Goal: Task Accomplishment & Management: Complete application form

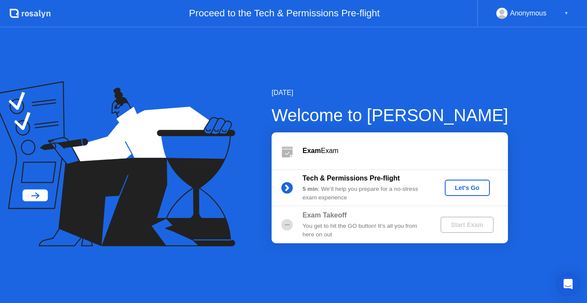
click at [467, 187] on div "Let's Go" at bounding box center [467, 187] width 38 height 7
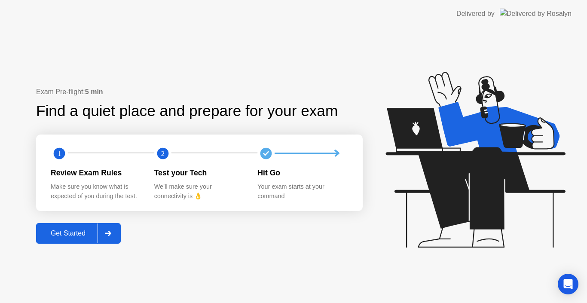
click at [76, 235] on div "Get Started" at bounding box center [68, 233] width 59 height 8
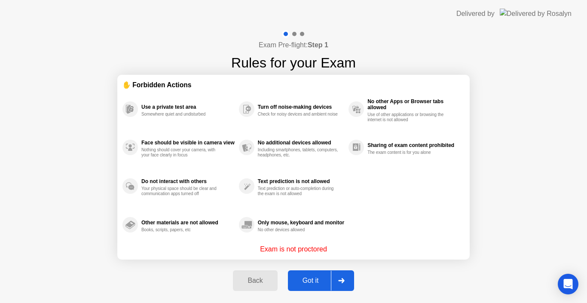
click at [338, 283] on icon at bounding box center [341, 280] width 6 height 5
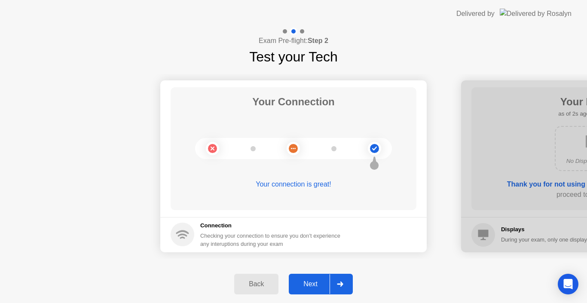
click at [310, 284] on div "Next" at bounding box center [310, 284] width 38 height 8
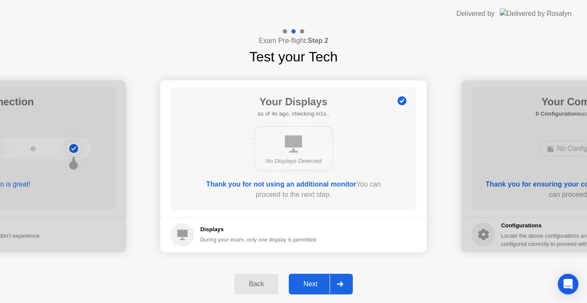
click at [310, 284] on div "Next" at bounding box center [310, 284] width 38 height 8
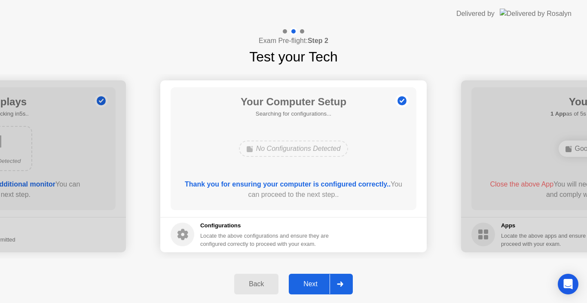
click at [312, 281] on div "Next" at bounding box center [310, 284] width 38 height 8
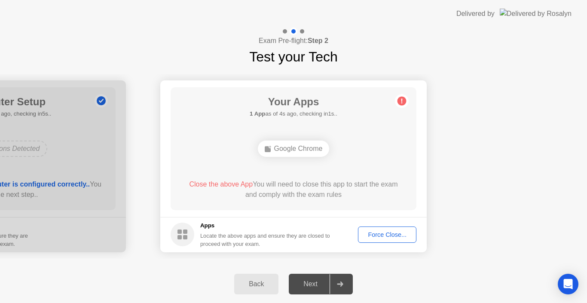
click at [379, 235] on div "Force Close..." at bounding box center [387, 234] width 52 height 7
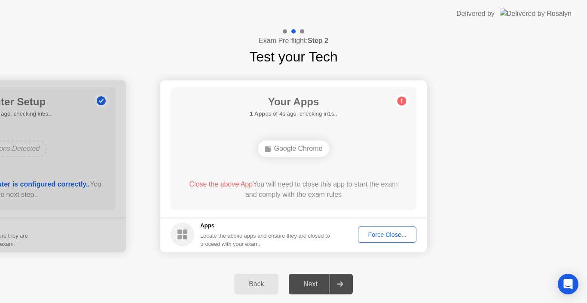
click at [372, 235] on div "Force Close..." at bounding box center [387, 234] width 52 height 7
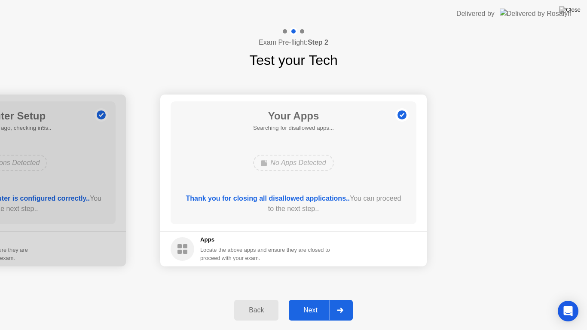
click at [318, 302] on div "Next" at bounding box center [310, 310] width 38 height 8
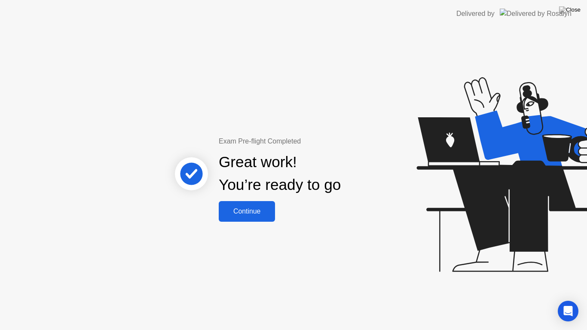
click at [264, 209] on div "Continue" at bounding box center [246, 211] width 51 height 8
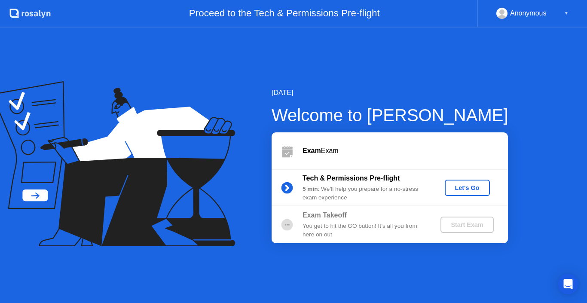
click at [460, 188] on div "Let's Go" at bounding box center [467, 187] width 38 height 7
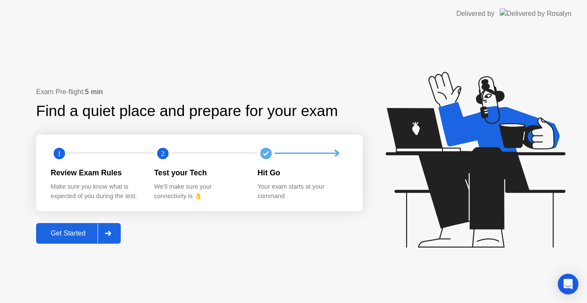
click at [85, 235] on div "Get Started" at bounding box center [68, 233] width 59 height 8
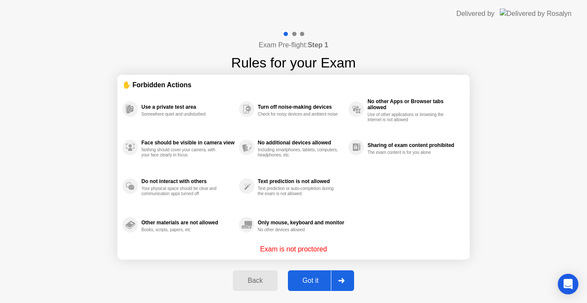
click at [319, 277] on div "Got it" at bounding box center [310, 281] width 40 height 8
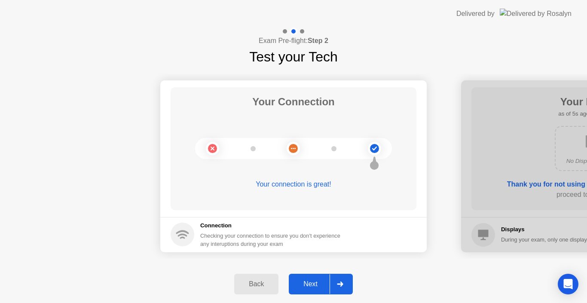
click at [313, 281] on div "Next" at bounding box center [310, 284] width 38 height 8
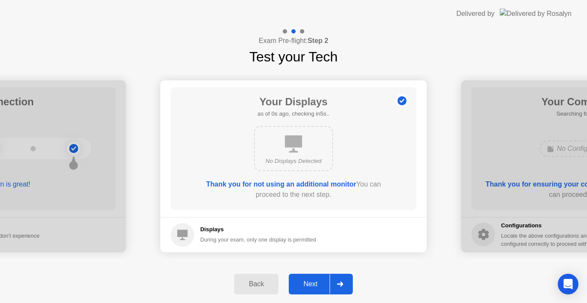
click at [313, 281] on div "Next" at bounding box center [310, 284] width 38 height 8
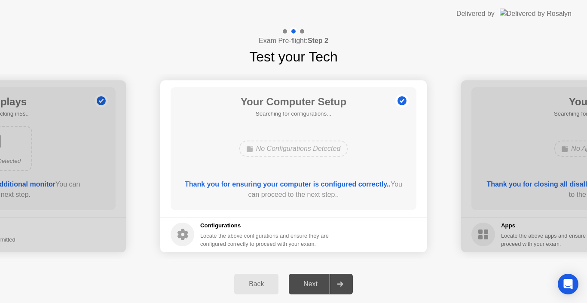
click at [313, 281] on div "Next" at bounding box center [310, 284] width 38 height 8
click at [332, 283] on div at bounding box center [339, 284] width 21 height 20
click at [309, 286] on div "Next" at bounding box center [310, 284] width 38 height 8
click at [339, 283] on icon at bounding box center [340, 283] width 6 height 5
click at [316, 281] on div "Next" at bounding box center [310, 284] width 38 height 8
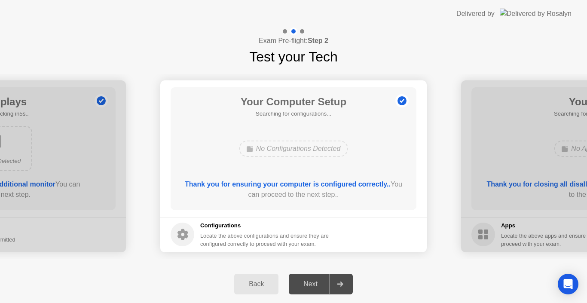
click at [316, 281] on div "Next" at bounding box center [310, 284] width 38 height 8
click at [339, 282] on icon at bounding box center [340, 283] width 6 height 5
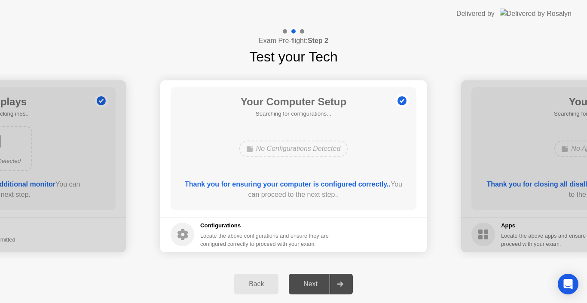
click at [340, 282] on icon at bounding box center [340, 283] width 6 height 5
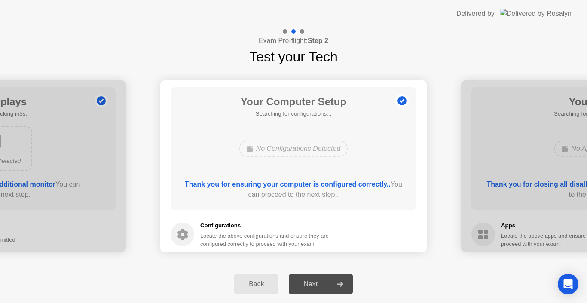
click at [340, 282] on icon at bounding box center [340, 283] width 6 height 5
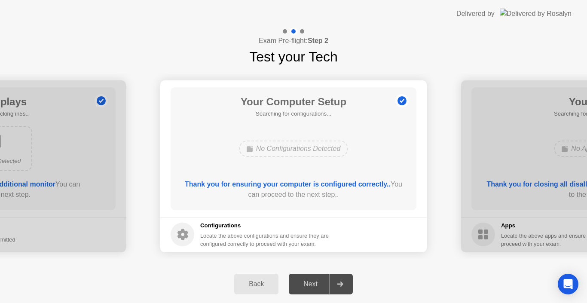
click at [256, 286] on div "Back" at bounding box center [256, 284] width 39 height 8
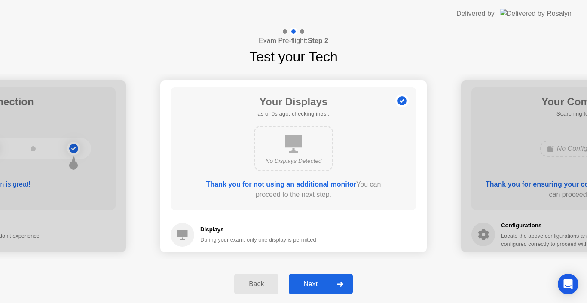
click at [314, 287] on div "Next" at bounding box center [310, 284] width 38 height 8
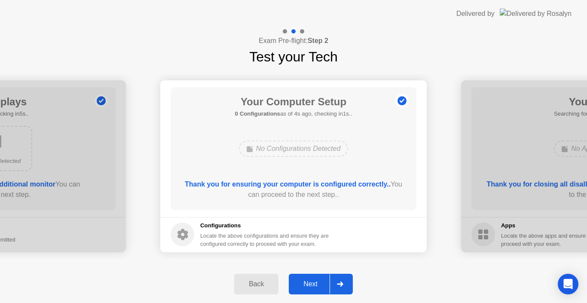
click at [316, 281] on div "Next" at bounding box center [310, 284] width 38 height 8
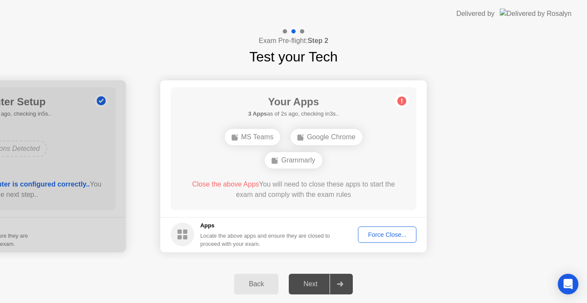
click at [391, 234] on div "Force Close..." at bounding box center [387, 234] width 52 height 7
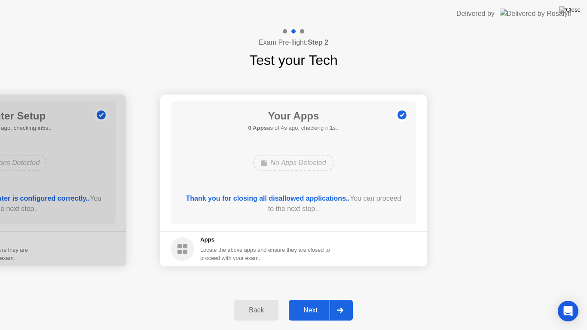
click at [326, 302] on div "Next" at bounding box center [310, 310] width 38 height 8
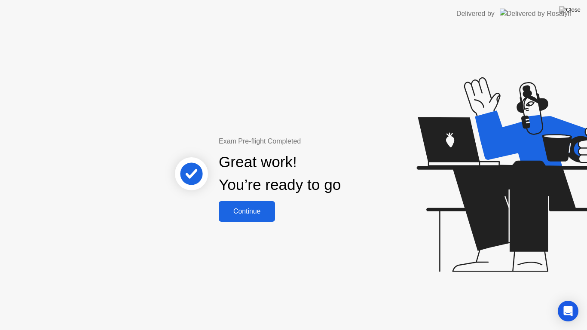
click at [264, 211] on div "Continue" at bounding box center [246, 211] width 51 height 8
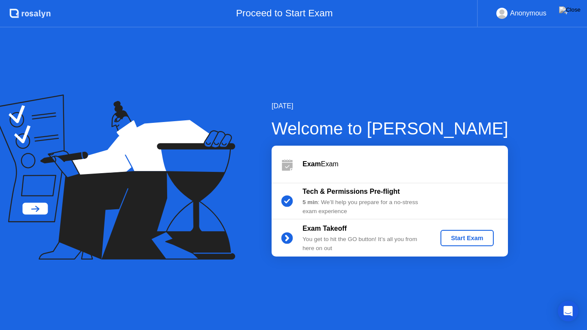
click at [466, 237] on div "Start Exam" at bounding box center [467, 238] width 46 height 7
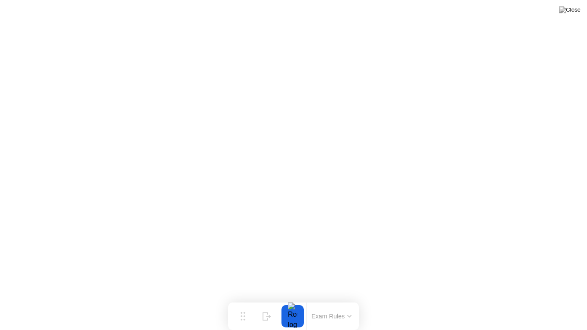
click at [293, 302] on div at bounding box center [292, 316] width 18 height 22
click at [324, 302] on button "Exam Rules" at bounding box center [332, 316] width 46 height 8
